Goal: Task Accomplishment & Management: Manage account settings

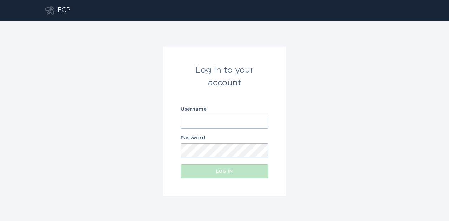
type input "[EMAIL_ADDRESS][DOMAIN_NAME]"
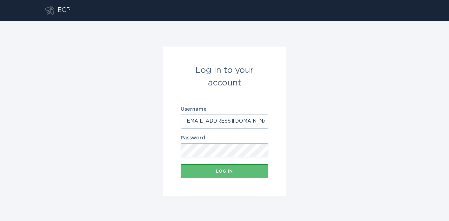
click at [208, 181] on form "Log in to your account Username [EMAIL_ADDRESS][DOMAIN_NAME] Password Log in" at bounding box center [224, 121] width 123 height 149
click at [216, 173] on div "Log in" at bounding box center [224, 171] width 81 height 4
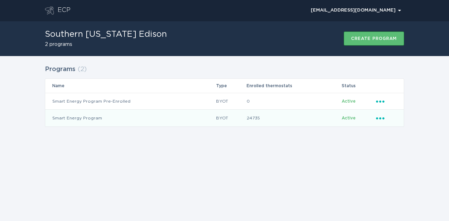
click at [379, 120] on icon "Ellipsis" at bounding box center [381, 117] width 10 height 6
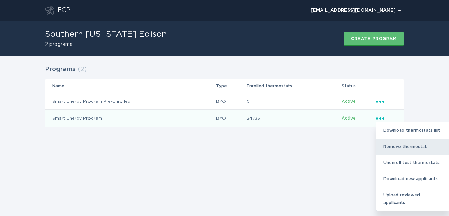
click at [387, 146] on div "Remove thermostat" at bounding box center [412, 147] width 73 height 16
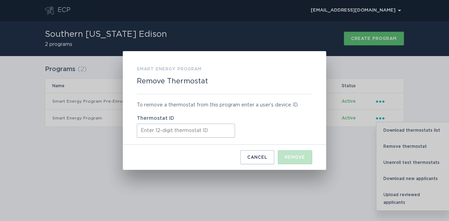
click at [179, 132] on input "Thermostat ID" at bounding box center [186, 131] width 98 height 14
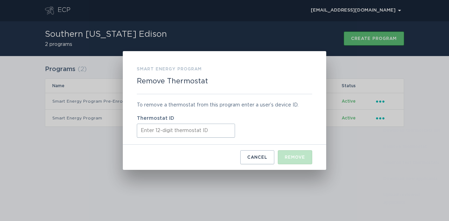
paste input "522622638622"
type input "522622638622"
click at [297, 157] on div "Remove" at bounding box center [295, 157] width 20 height 4
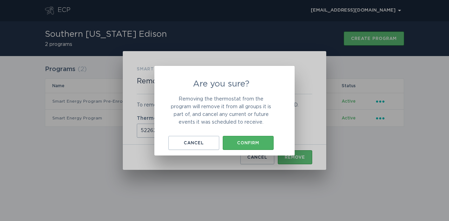
click at [263, 145] on button "Confirm" at bounding box center [248, 143] width 51 height 14
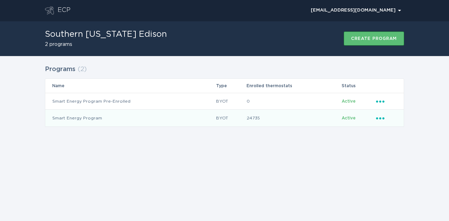
click at [378, 115] on icon "Ellipsis" at bounding box center [381, 117] width 10 height 6
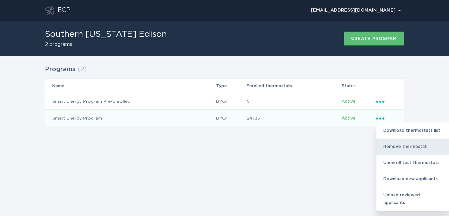
click at [377, 147] on div "Remove thermostat" at bounding box center [412, 147] width 73 height 16
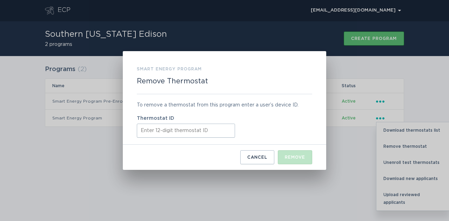
click at [196, 127] on input "Thermostat ID" at bounding box center [186, 131] width 98 height 14
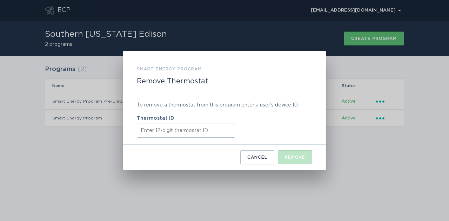
paste input "421872591016"
type input "421872591016"
click at [298, 160] on div "Remove" at bounding box center [295, 157] width 20 height 4
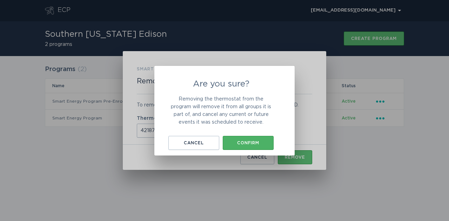
click at [273, 146] on button "Confirm" at bounding box center [248, 143] width 51 height 14
